Goal: Transaction & Acquisition: Download file/media

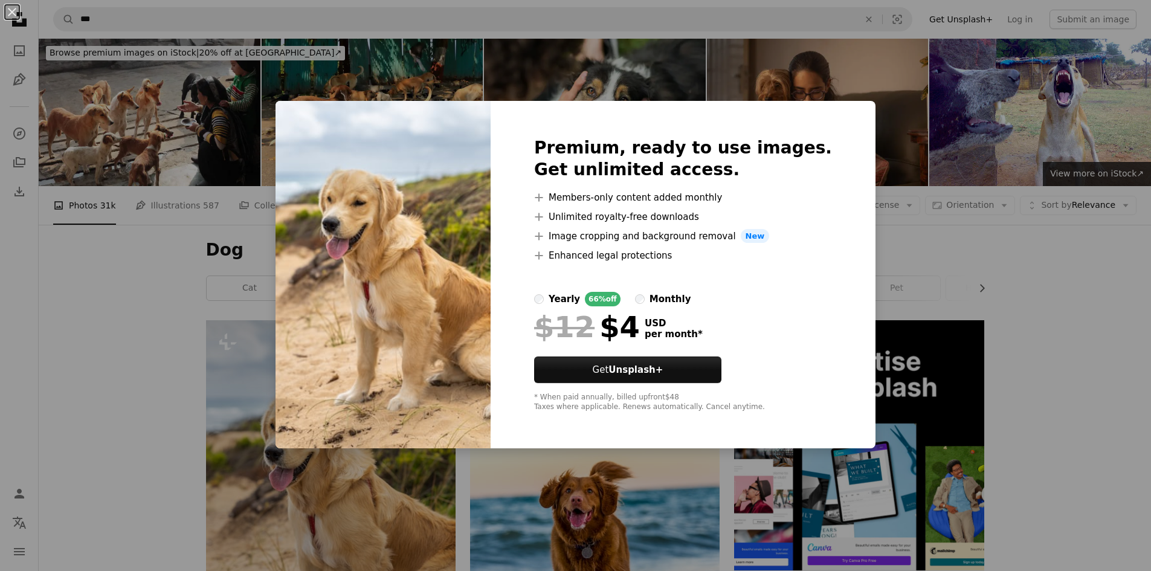
scroll to position [121, 0]
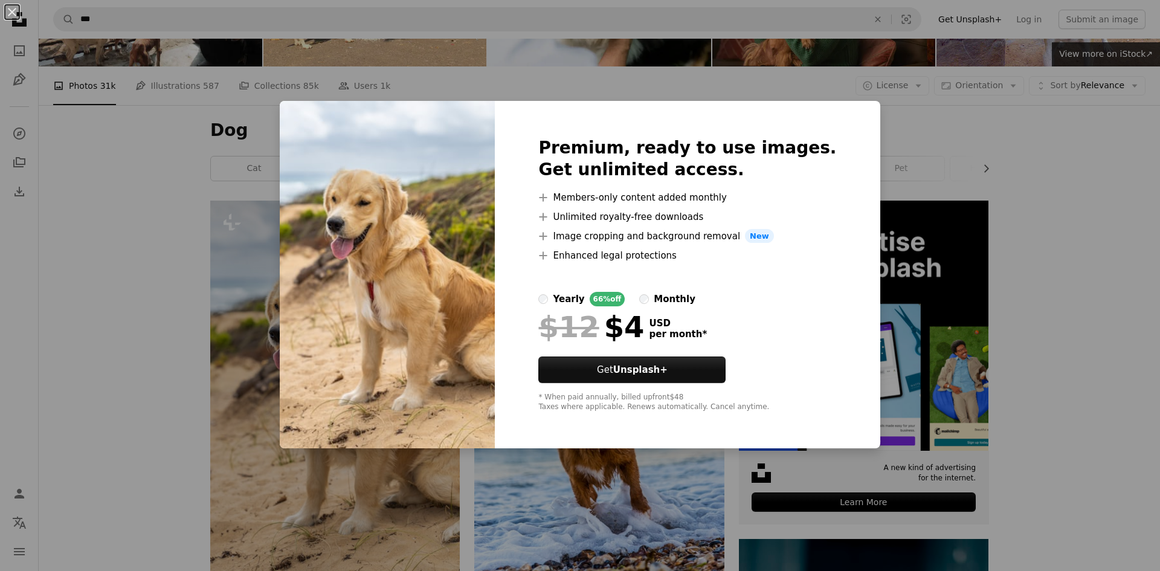
click at [920, 111] on div "An X shape Premium, ready to use images. Get unlimited access. A plus sign Memb…" at bounding box center [580, 285] width 1160 height 571
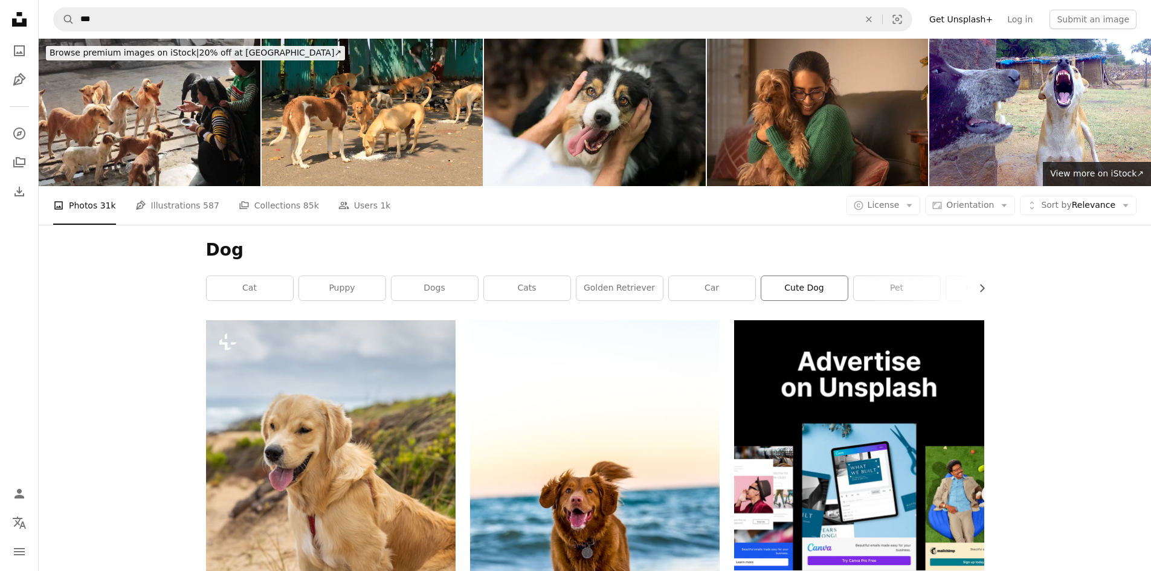
click at [816, 288] on link "cute dog" at bounding box center [804, 288] width 86 height 24
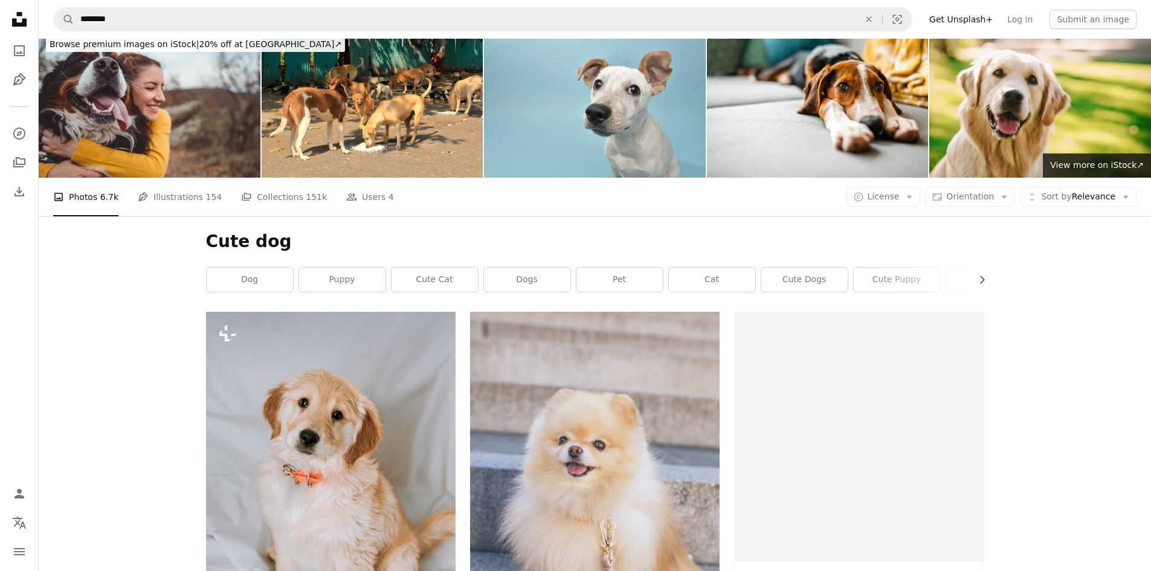
scroll to position [181, 0]
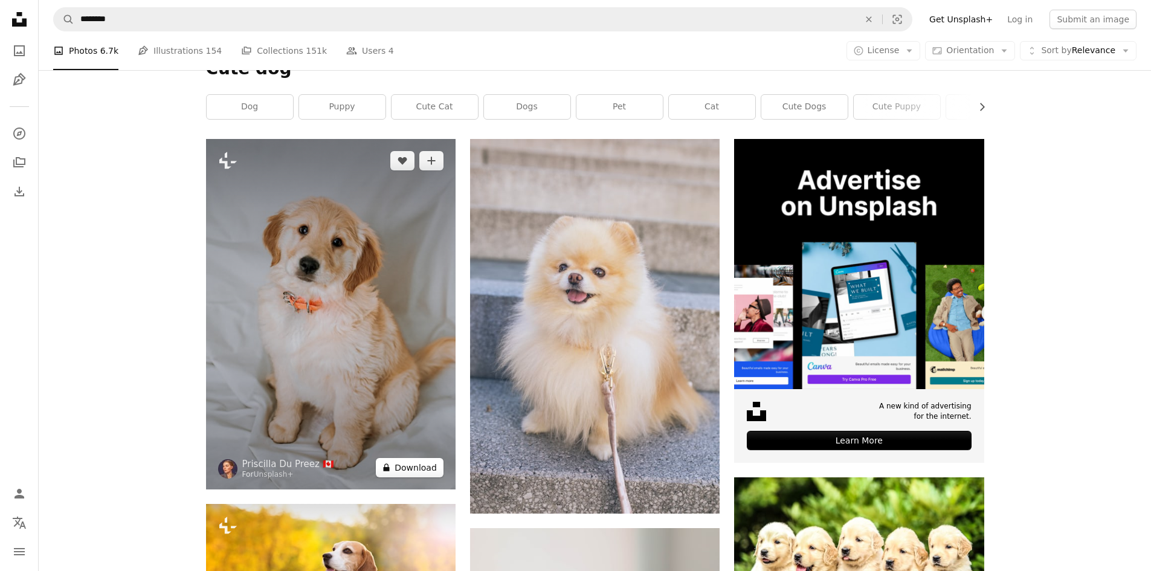
click at [405, 461] on button "A lock Download" at bounding box center [410, 467] width 68 height 19
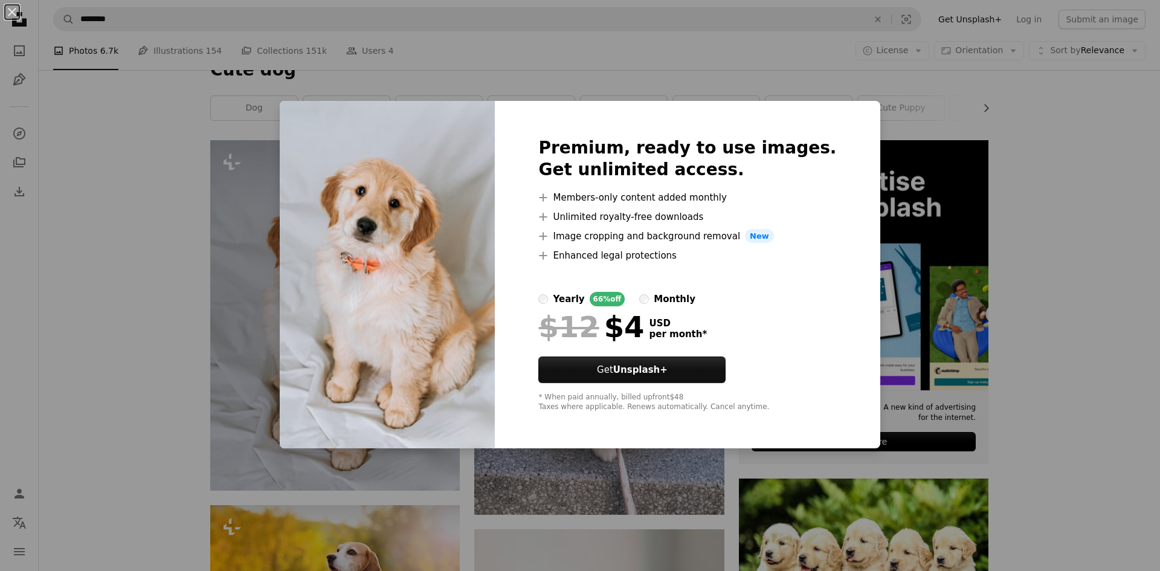
click at [995, 155] on div "An X shape Premium, ready to use images. Get unlimited access. A plus sign Memb…" at bounding box center [580, 285] width 1160 height 571
